Goal: Task Accomplishment & Management: Use online tool/utility

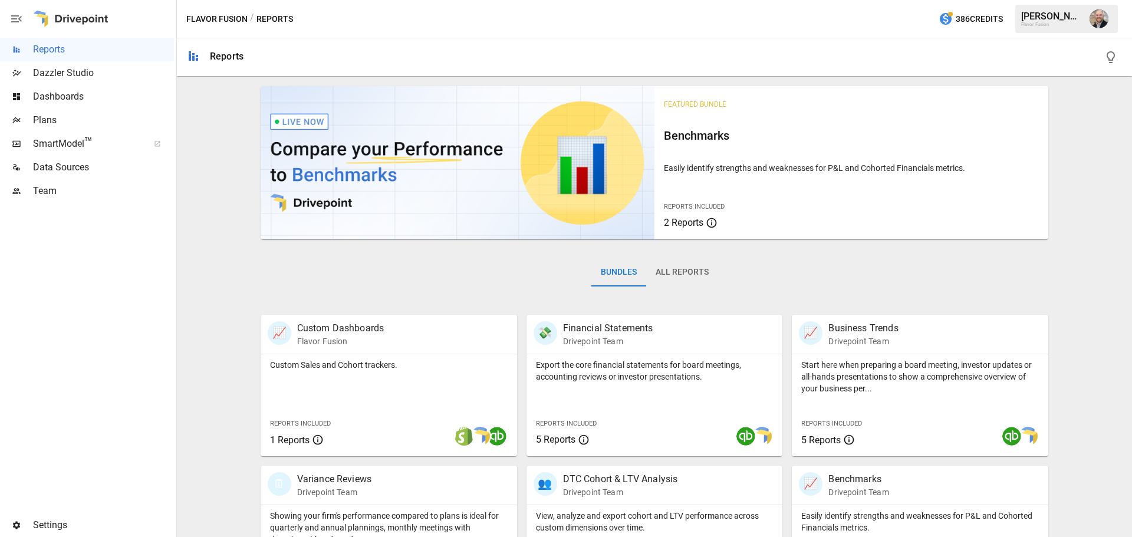
click at [68, 118] on span "Plans" at bounding box center [103, 120] width 141 height 14
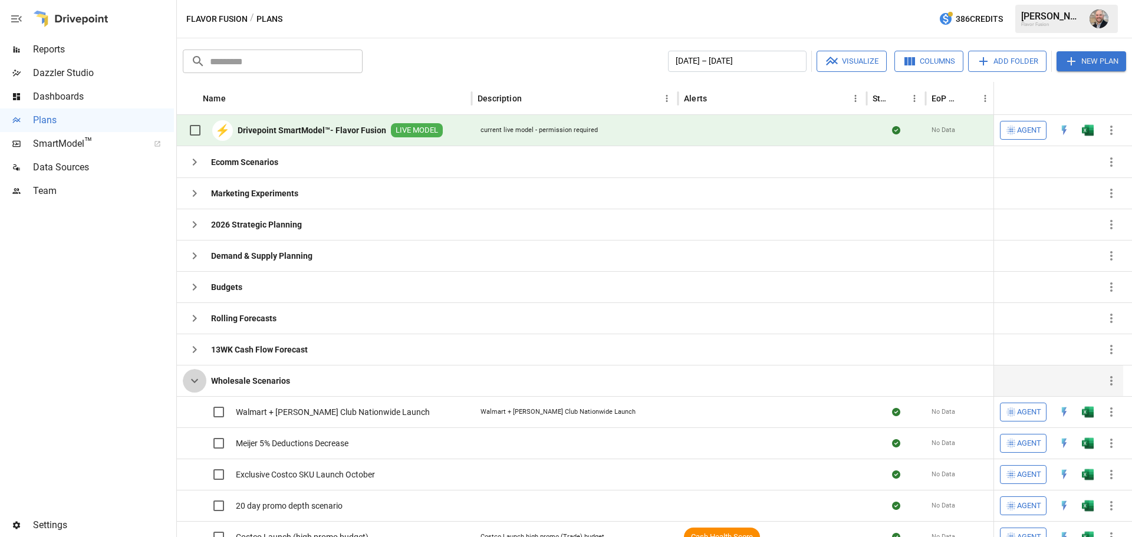
click at [200, 383] on icon "button" at bounding box center [194, 381] width 14 height 14
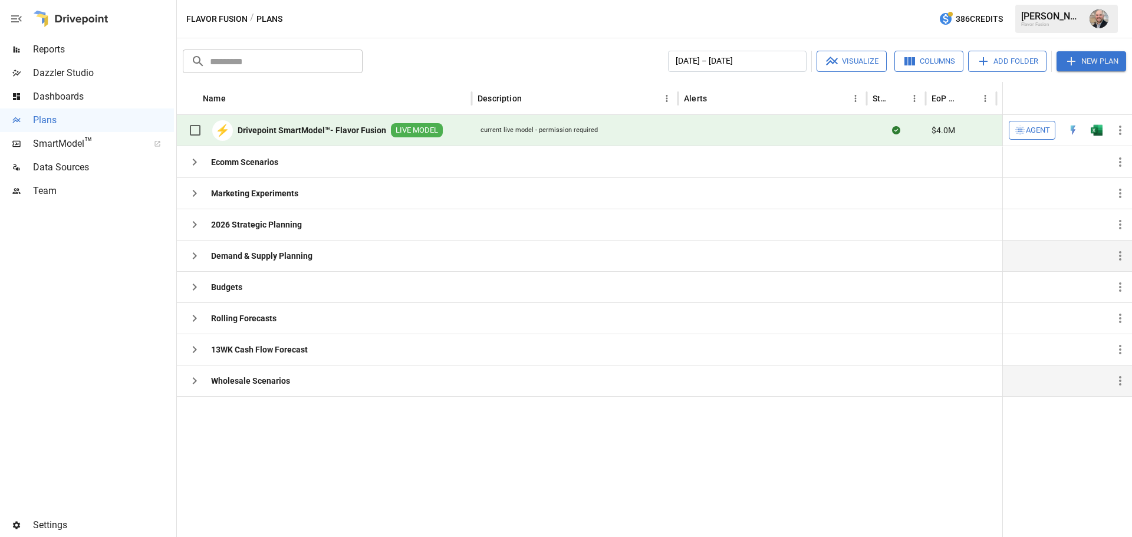
drag, startPoint x: 197, startPoint y: 255, endPoint x: 228, endPoint y: 256, distance: 31.3
click at [197, 255] on icon "button" at bounding box center [194, 256] width 14 height 14
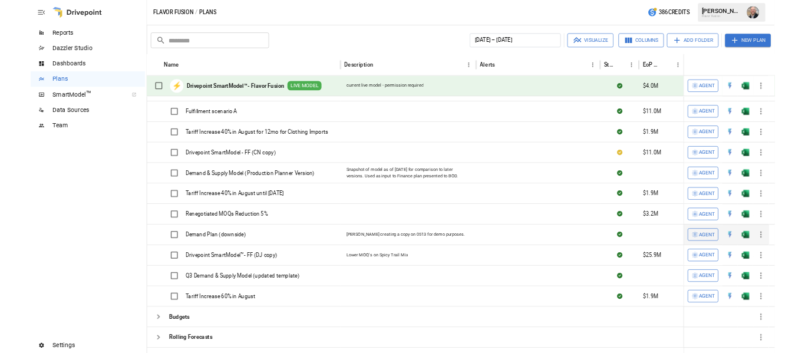
scroll to position [99, 0]
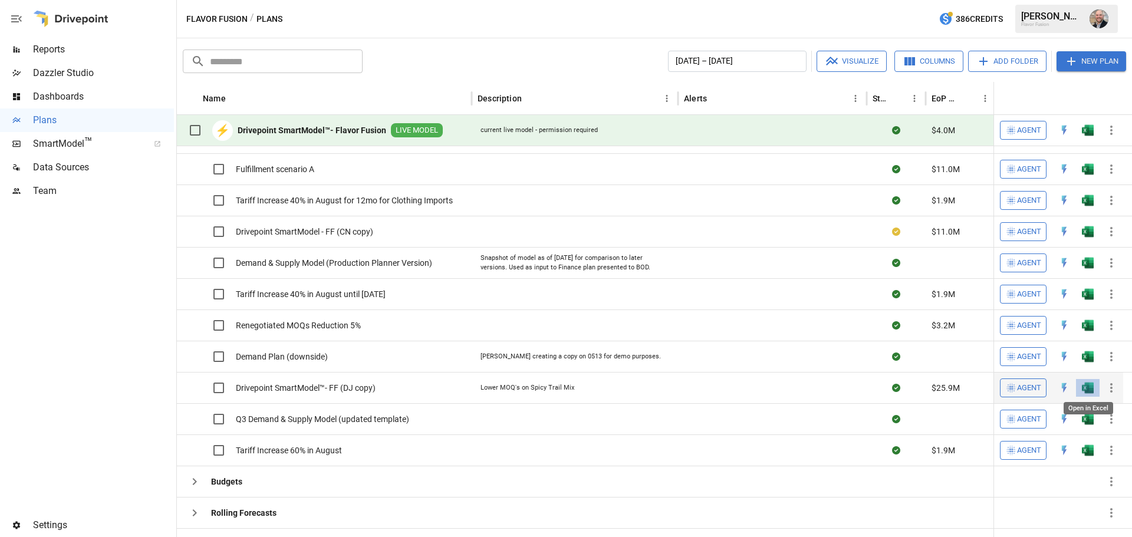
click at [1088, 175] on img "Open in Excel" at bounding box center [1088, 169] width 12 height 12
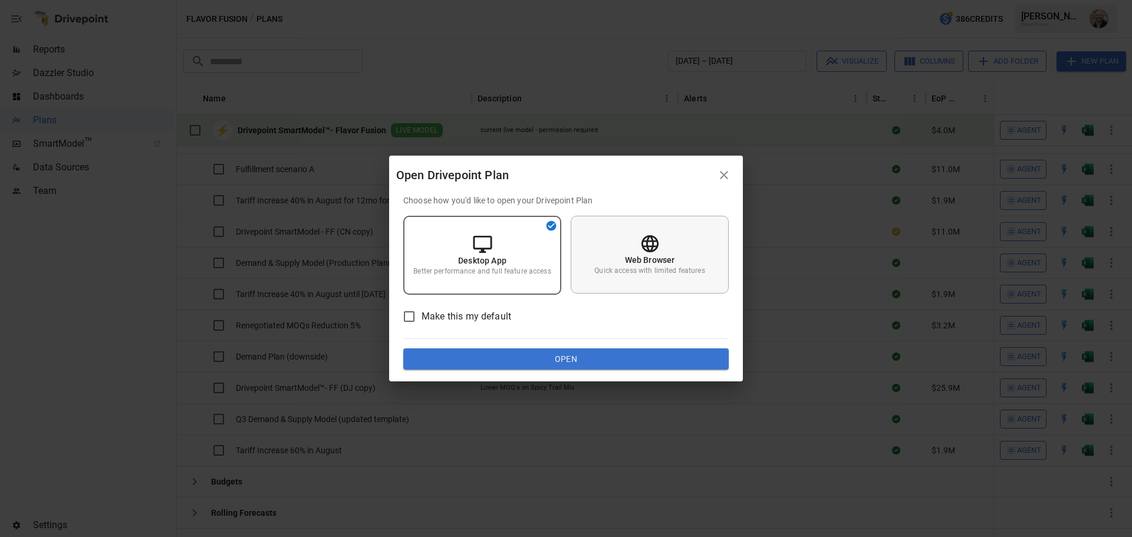
click at [642, 240] on icon at bounding box center [649, 243] width 17 height 17
click at [619, 357] on button "Open" at bounding box center [565, 358] width 325 height 21
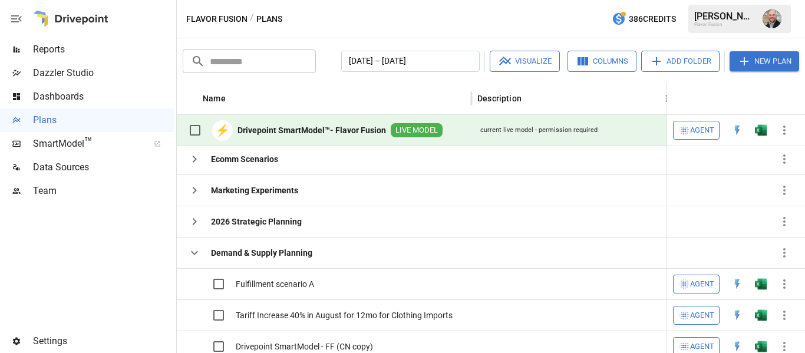
scroll to position [0, 0]
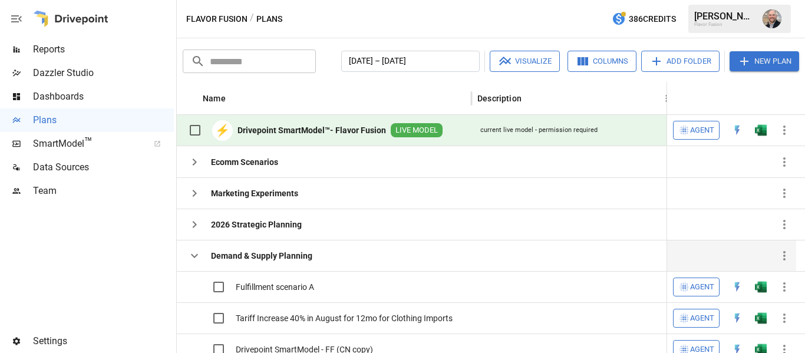
click at [197, 256] on icon "button" at bounding box center [194, 256] width 7 height 4
